Goal: Transaction & Acquisition: Purchase product/service

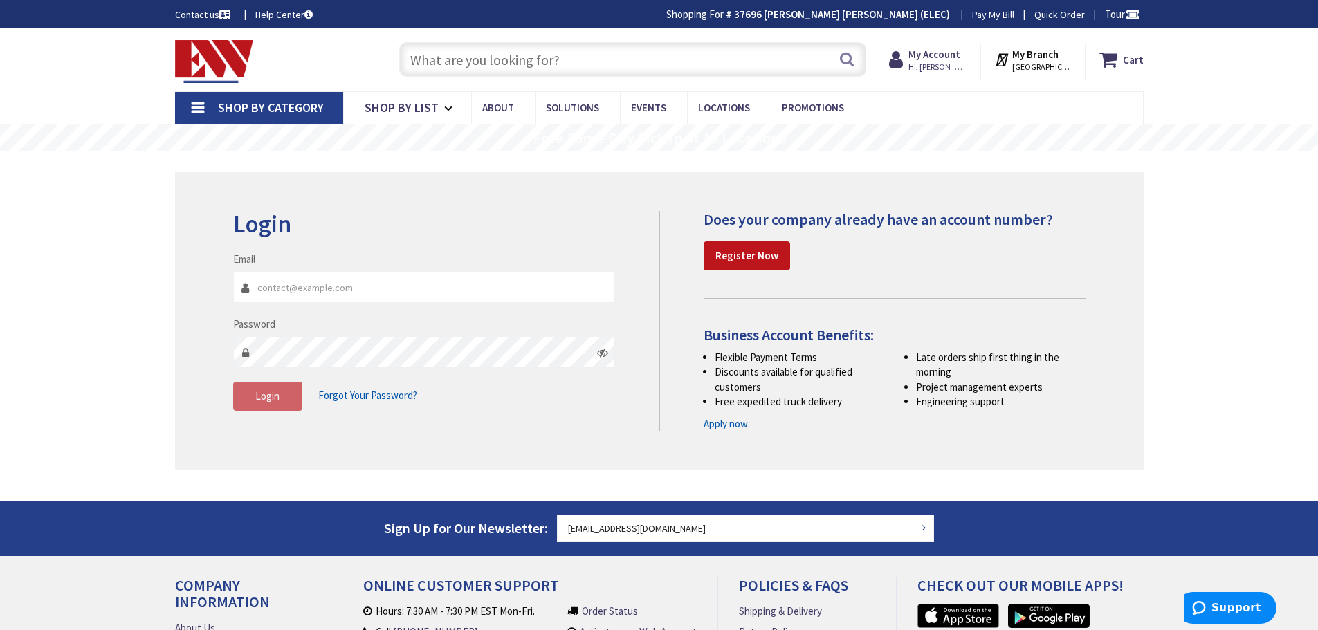
type input "[EMAIL_ADDRESS][DOMAIN_NAME]"
type input "[GEOGRAPHIC_DATA], [GEOGRAPHIC_DATA]"
click at [255, 395] on span "Login" at bounding box center [267, 395] width 24 height 13
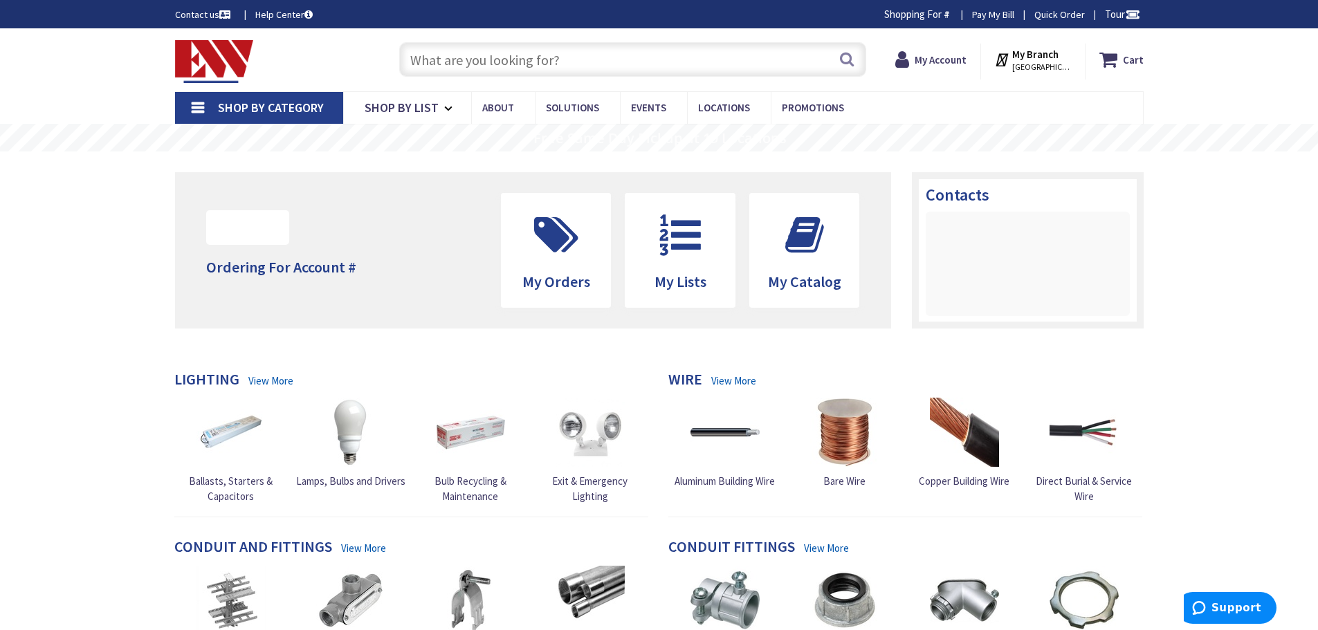
click at [438, 48] on input "text" at bounding box center [632, 59] width 467 height 35
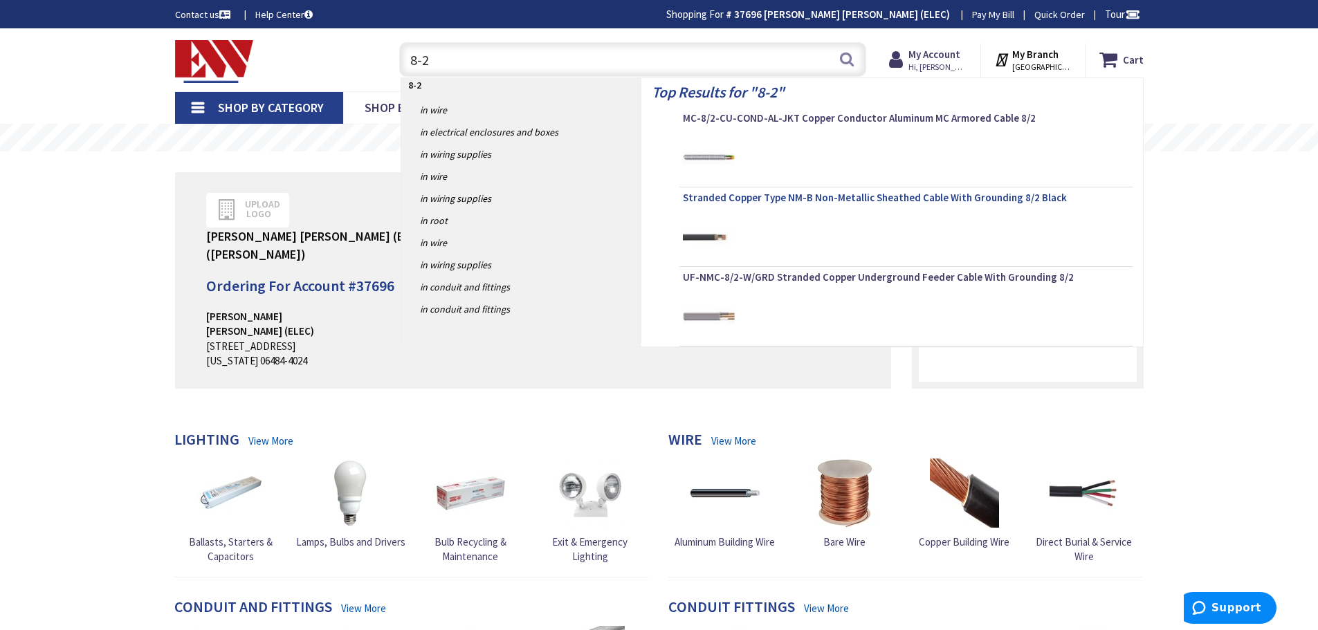
type input "8-2"
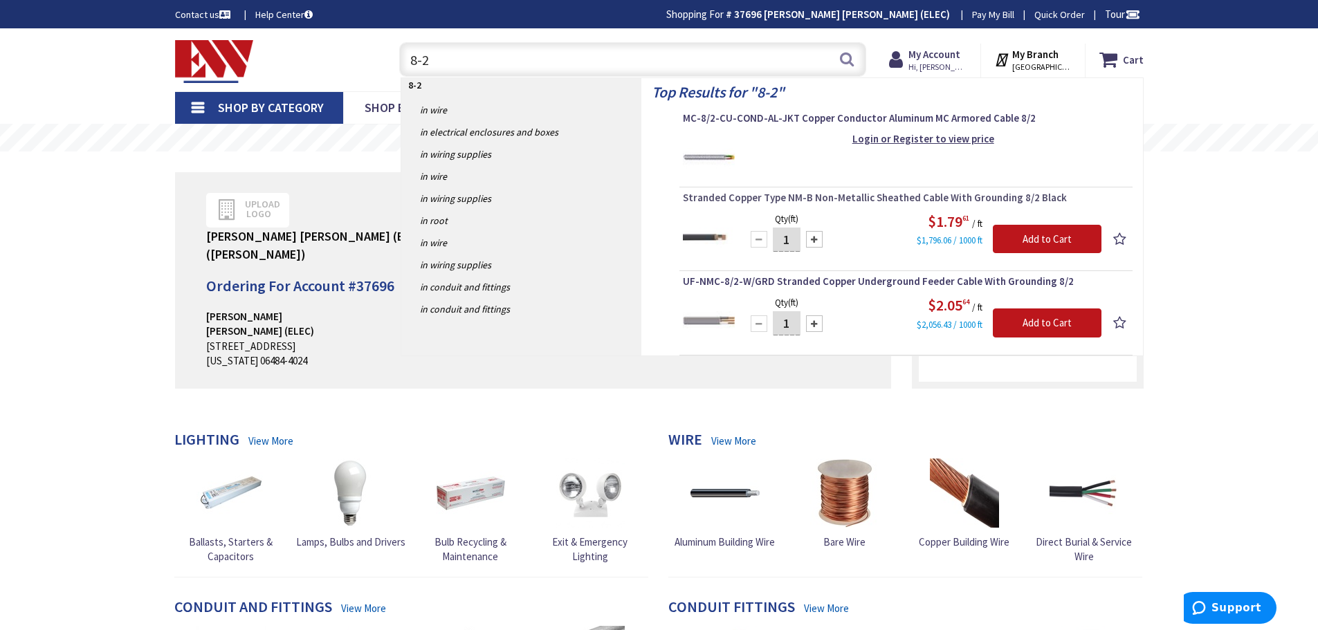
click at [805, 196] on span "Stranded Copper Type NM-B Non-Metallic Sheathed Cable With Grounding 8/2 Black" at bounding box center [906, 198] width 446 height 14
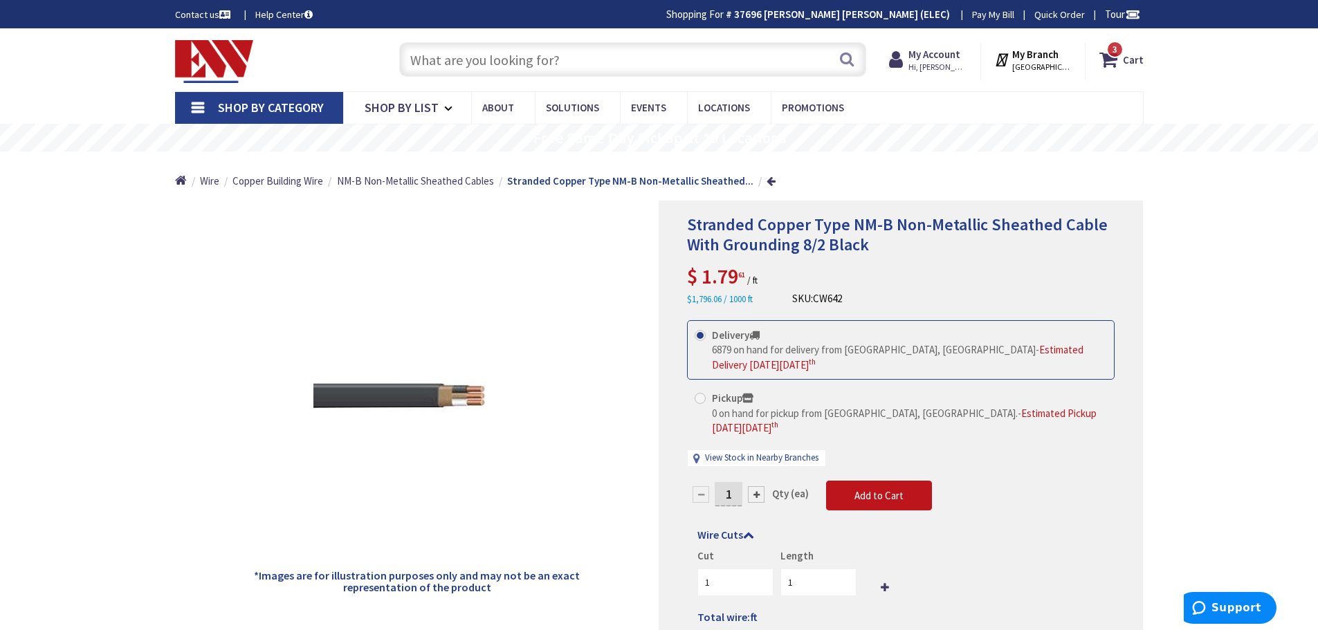
drag, startPoint x: 737, startPoint y: 478, endPoint x: 721, endPoint y: 478, distance: 15.9
click at [721, 482] on input "1" at bounding box center [729, 494] width 28 height 24
type input "25"
click at [858, 476] on form "This product is Discontinued Delivery 6879 on hand for delivery from Middletown…" at bounding box center [900, 483] width 427 height 326
type input "25"
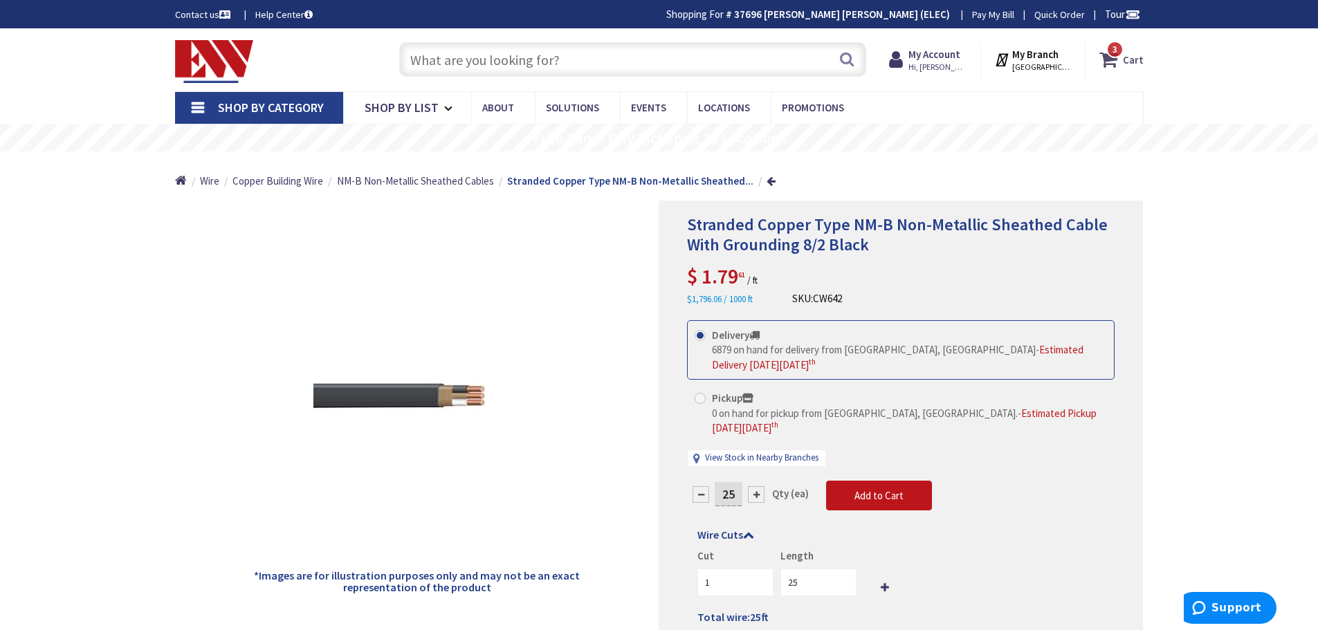
click at [1121, 55] on span "3 3 items" at bounding box center [1114, 49] width 17 height 17
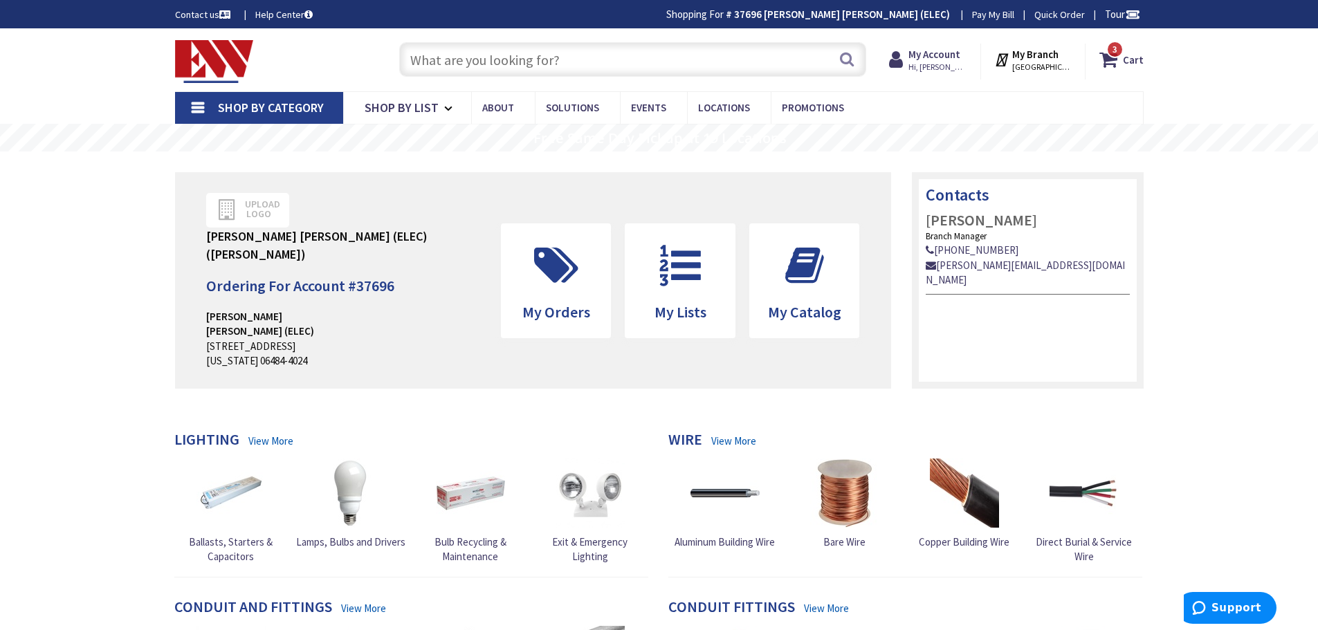
click at [540, 63] on input "text" at bounding box center [632, 59] width 467 height 35
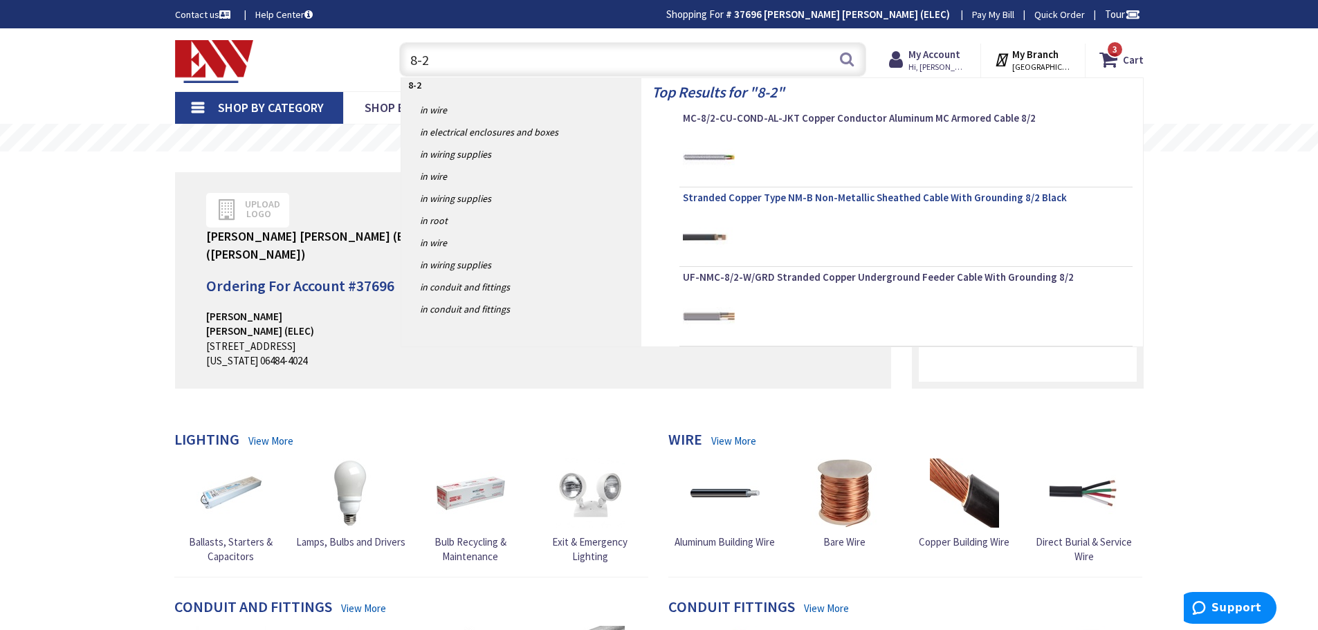
type input "8-2"
click at [773, 201] on span "Stranded Copper Type NM-B Non-Metallic Sheathed Cable With Grounding 8/2 Black" at bounding box center [906, 198] width 446 height 14
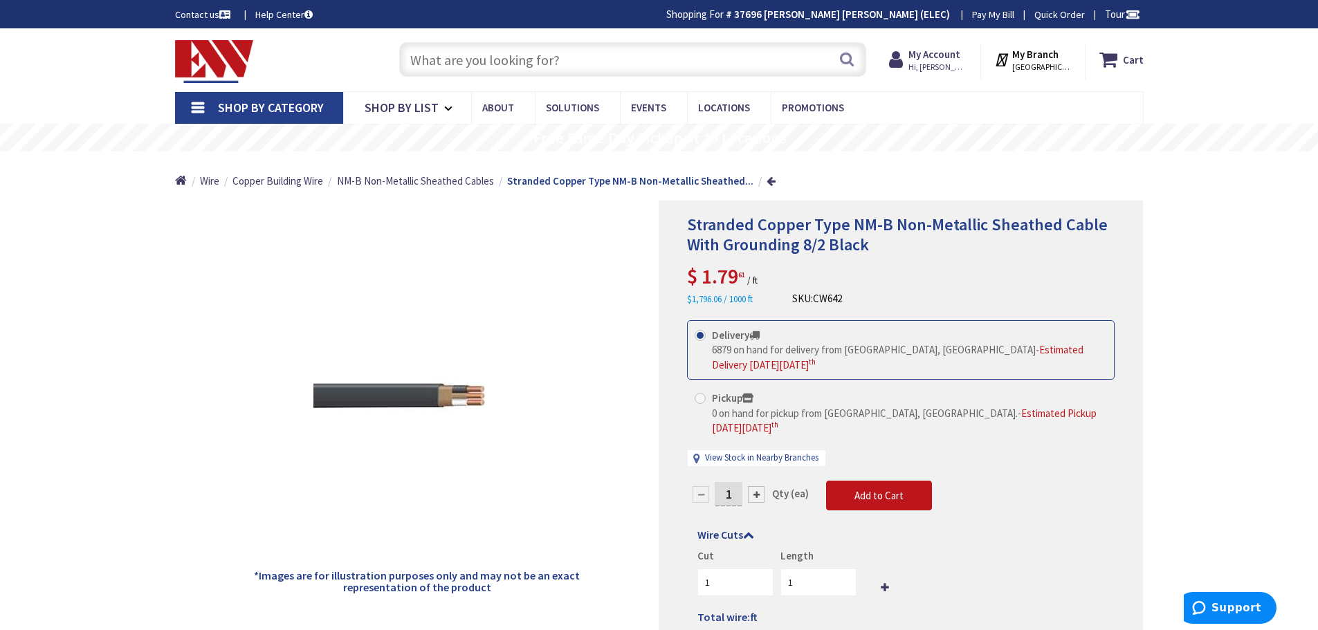
drag, startPoint x: 733, startPoint y: 479, endPoint x: 719, endPoint y: 483, distance: 14.4
click at [719, 483] on input "1" at bounding box center [729, 494] width 28 height 24
type input "25"
click at [877, 486] on form "This product is Discontinued Delivery 6879 on hand for delivery from Middletown…" at bounding box center [900, 483] width 427 height 326
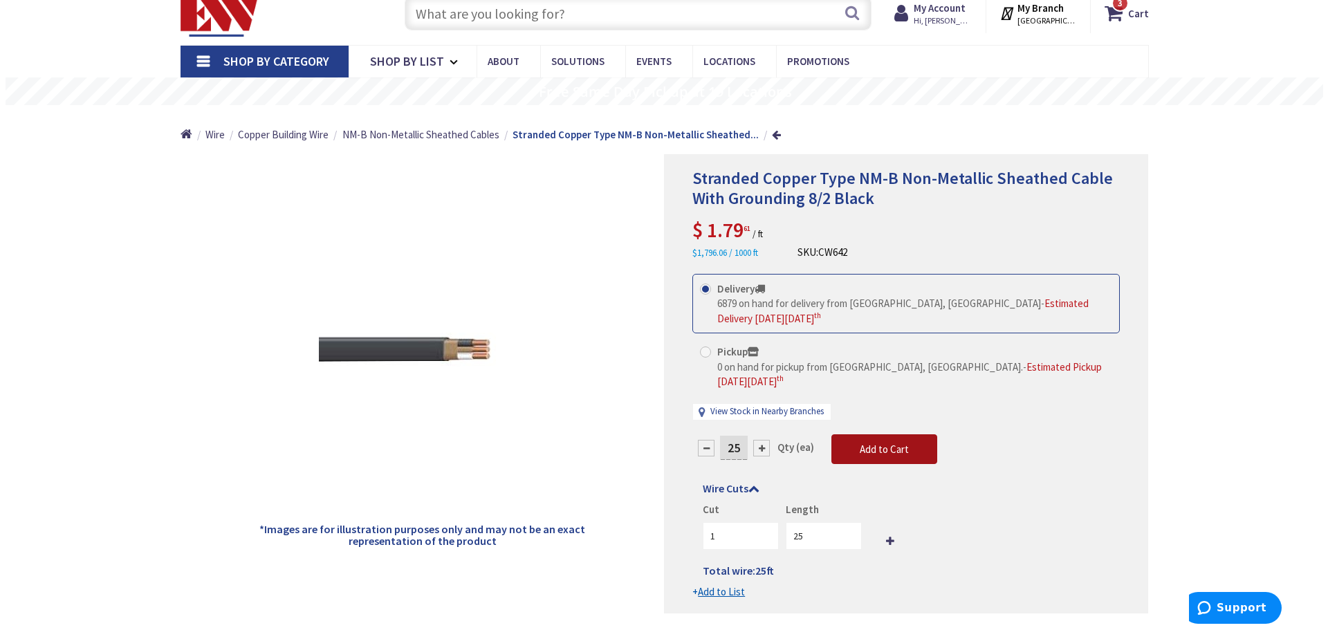
scroll to position [69, 0]
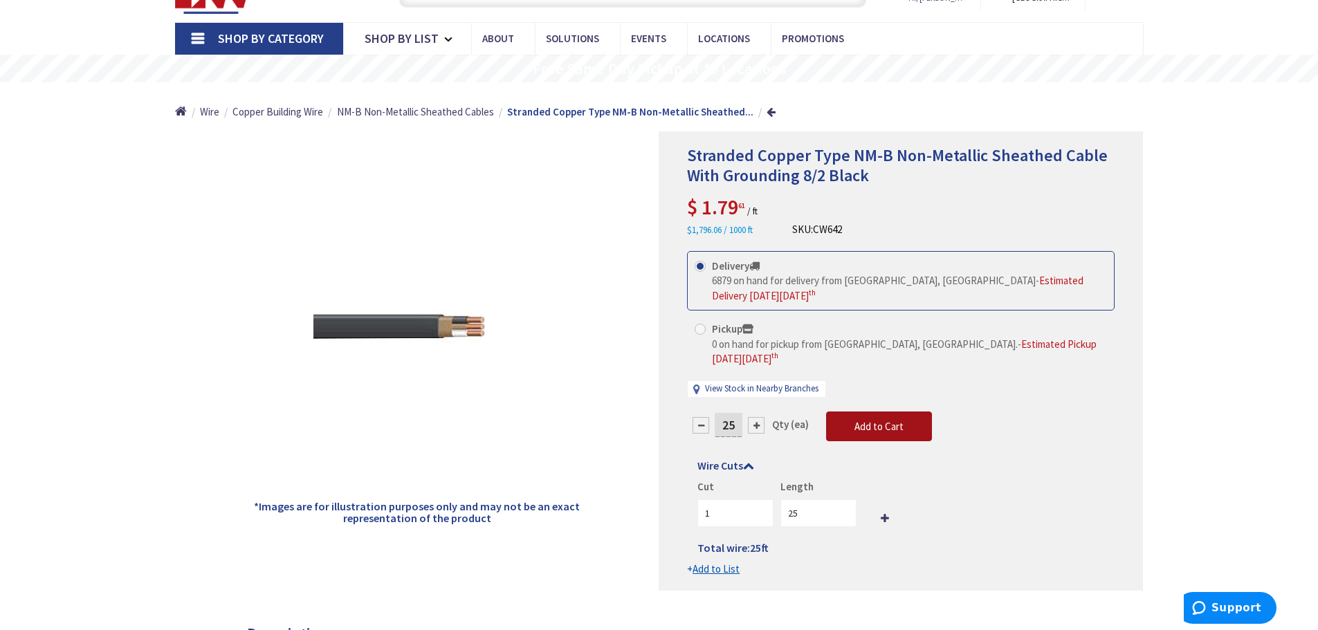
click at [894, 420] on span "Add to Cart" at bounding box center [878, 426] width 49 height 13
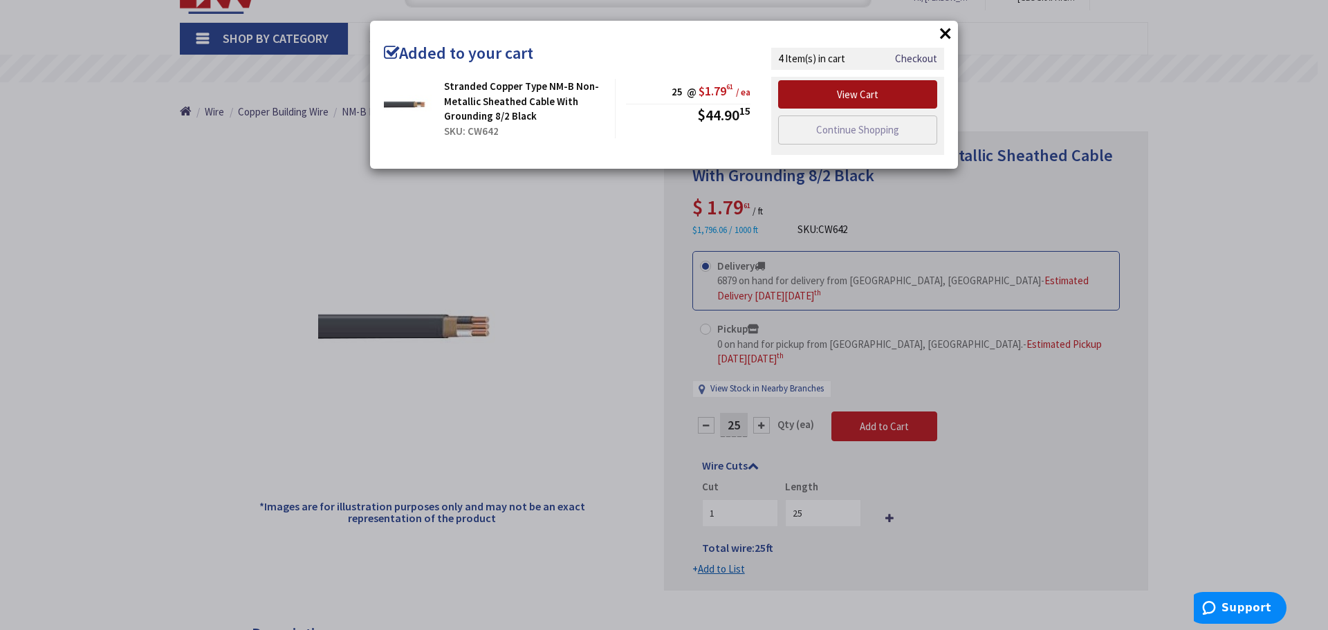
click at [866, 96] on link "View Cart" at bounding box center [857, 94] width 159 height 29
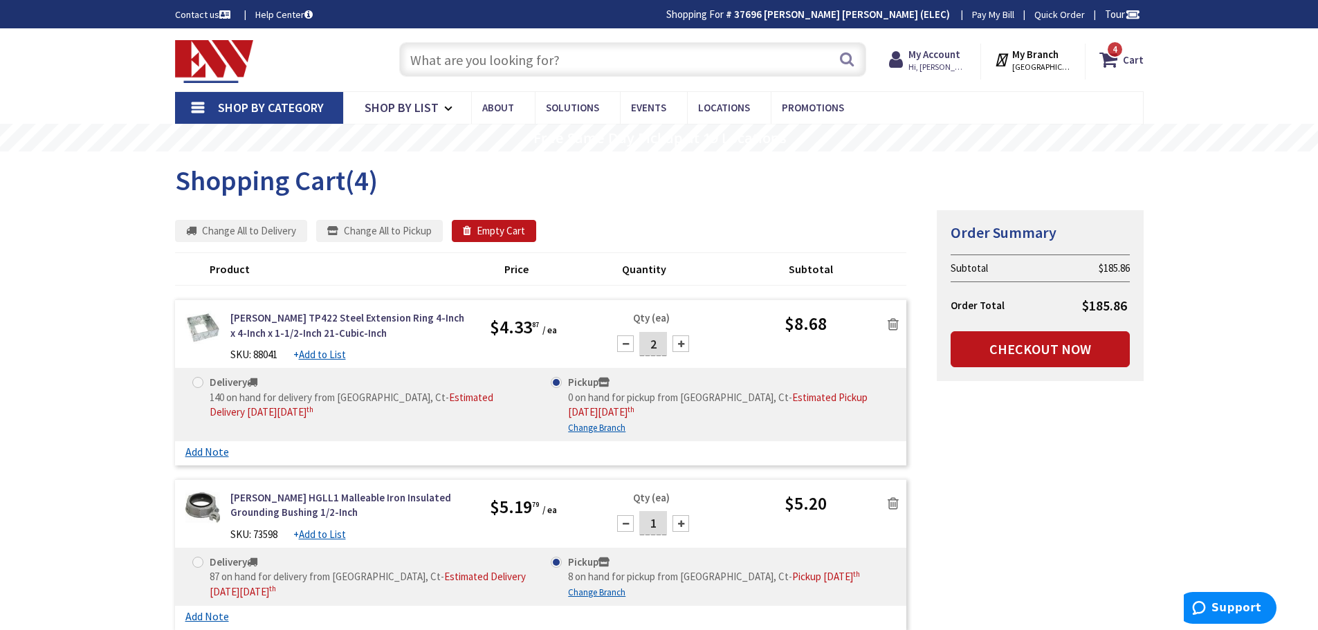
click at [448, 66] on input "text" at bounding box center [632, 59] width 467 height 35
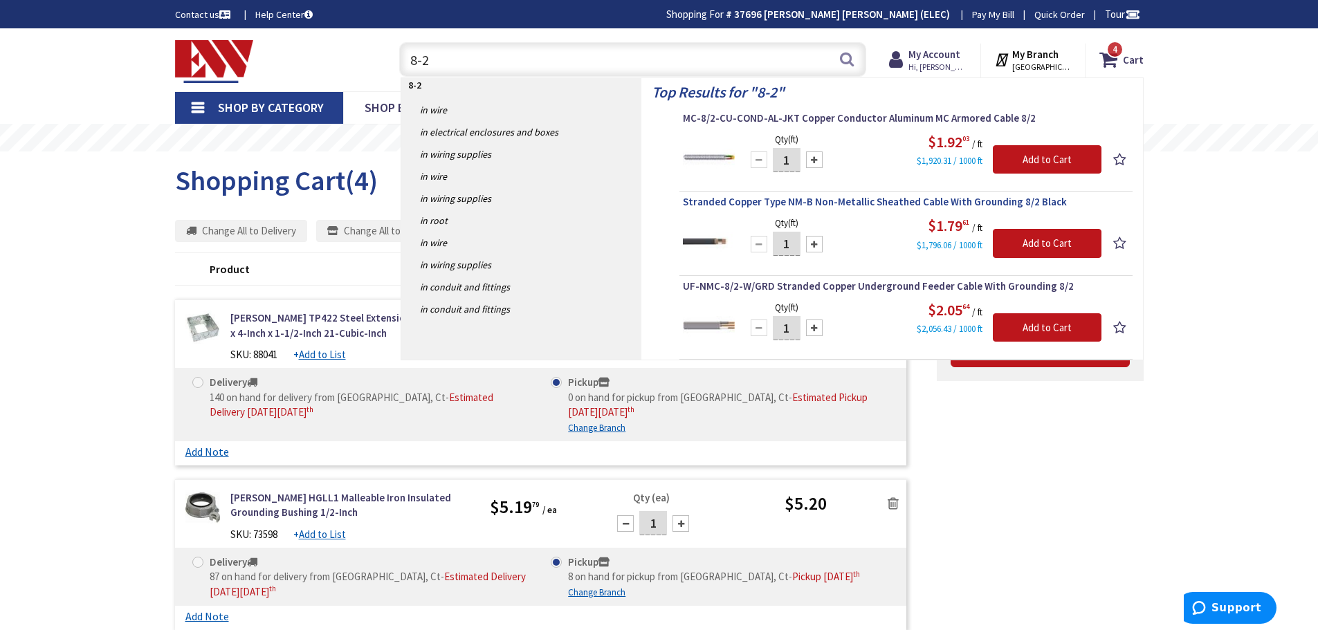
type input "8-2"
click at [891, 201] on span "Stranded Copper Type NM-B Non-Metallic Sheathed Cable With Grounding 8/2 Black" at bounding box center [906, 202] width 446 height 14
